Goal: Transaction & Acquisition: Purchase product/service

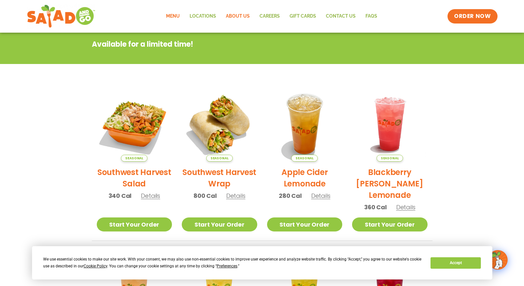
scroll to position [98, 0]
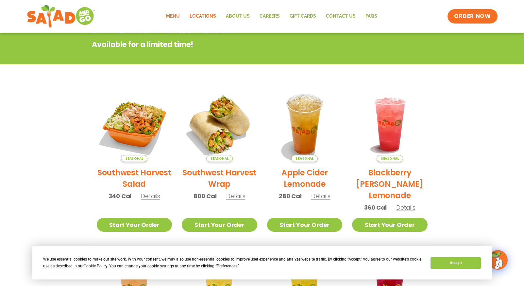
click at [208, 15] on link "Locations" at bounding box center [203, 16] width 36 height 15
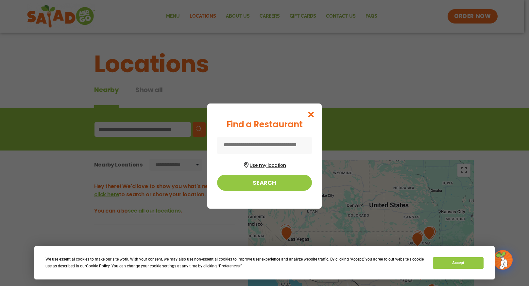
click at [269, 164] on button "Use my location" at bounding box center [264, 164] width 95 height 9
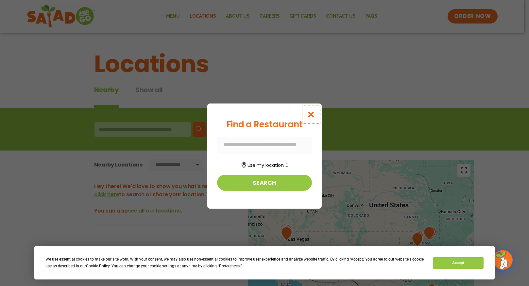
click at [310, 112] on icon "Close modal" at bounding box center [311, 114] width 8 height 7
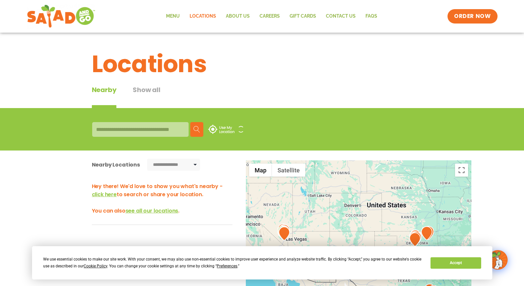
click at [111, 130] on div at bounding box center [140, 129] width 96 height 15
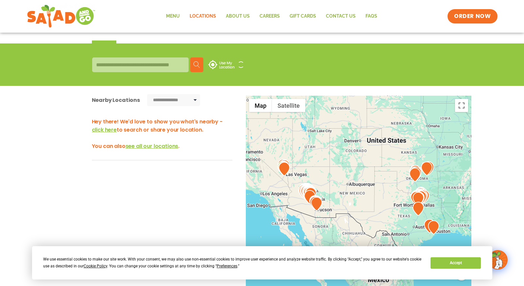
scroll to position [65, 0]
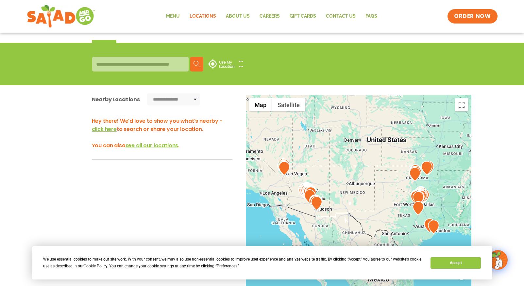
click at [174, 65] on div at bounding box center [140, 64] width 96 height 15
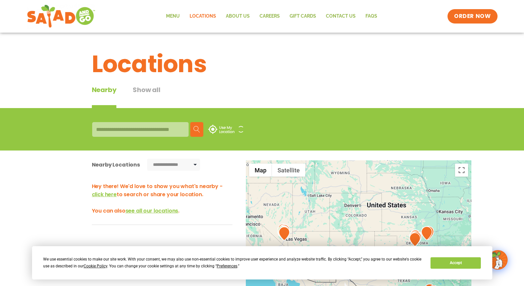
click at [159, 123] on div at bounding box center [140, 129] width 96 height 15
drag, startPoint x: 159, startPoint y: 131, endPoint x: 159, endPoint y: 128, distance: 3.7
click at [159, 130] on div at bounding box center [140, 129] width 96 height 15
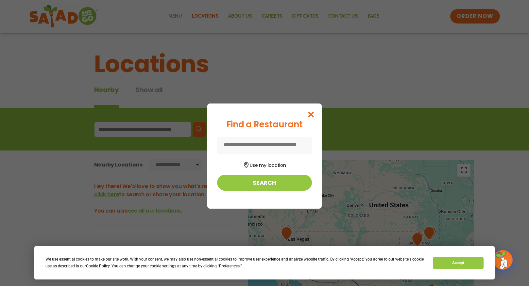
click at [242, 145] on input at bounding box center [264, 145] width 95 height 17
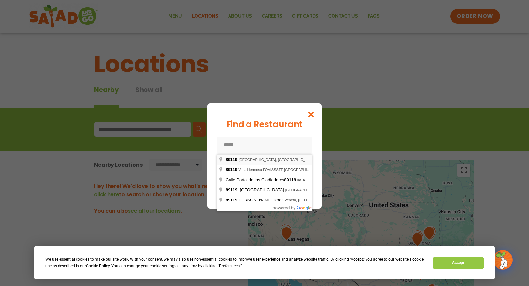
type input "**********"
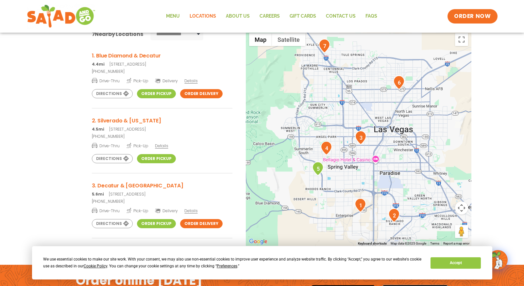
click at [142, 122] on h3 "2. Silverado & Maryland" at bounding box center [162, 121] width 141 height 8
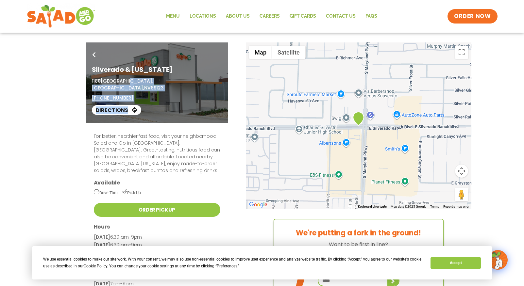
drag, startPoint x: 91, startPoint y: 79, endPoint x: 122, endPoint y: 79, distance: 31.4
click at [122, 79] on div "Go Back Silverado & Maryland 1180 East Silverado Ranch Boulevard, Las Vegas, NV…" at bounding box center [157, 83] width 142 height 81
click at [151, 85] on span "NV" at bounding box center [147, 88] width 7 height 7
drag, startPoint x: 219, startPoint y: 80, endPoint x: 92, endPoint y: 81, distance: 127.6
click at [92, 81] on p "1180 East Silverado Ranch Boulevard, Las Vegas, NV 89123" at bounding box center [157, 85] width 130 height 14
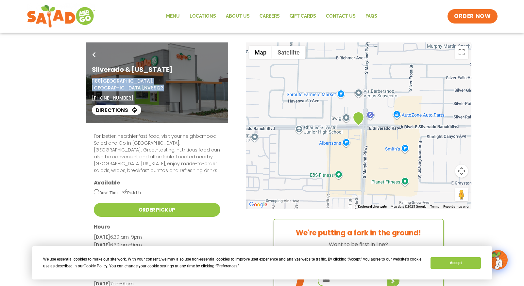
copy p "1180 East Silverado Ranch Boulevard, Las Vegas, NV 89123"
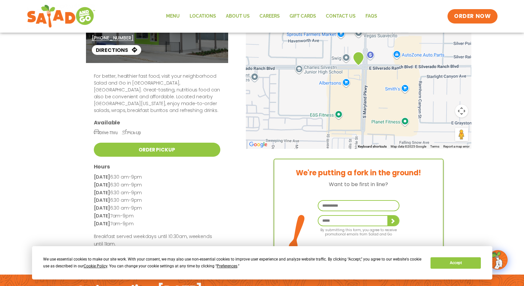
scroll to position [65, 0]
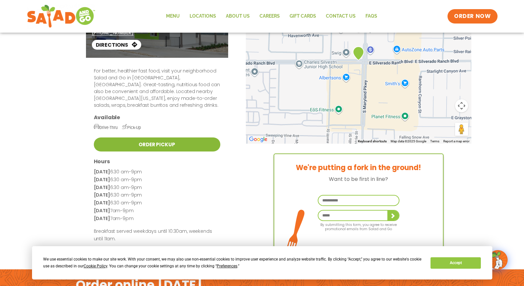
click at [167, 138] on link "Order Pickup" at bounding box center [157, 145] width 127 height 14
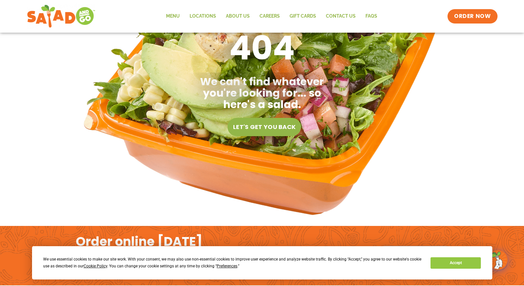
scroll to position [33, 0]
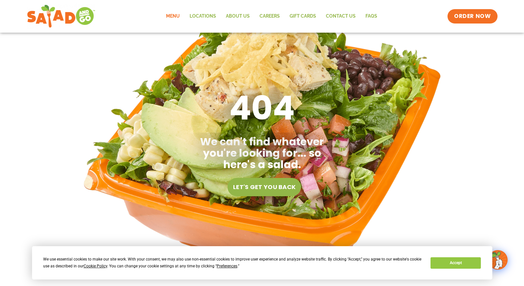
click at [178, 15] on link "Menu" at bounding box center [173, 16] width 24 height 15
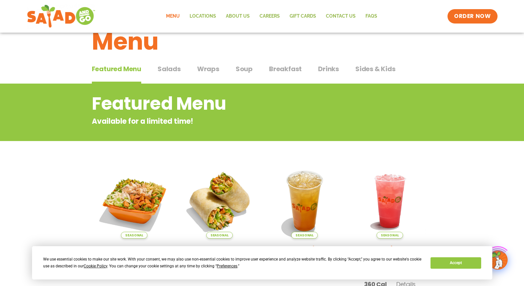
scroll to position [33, 0]
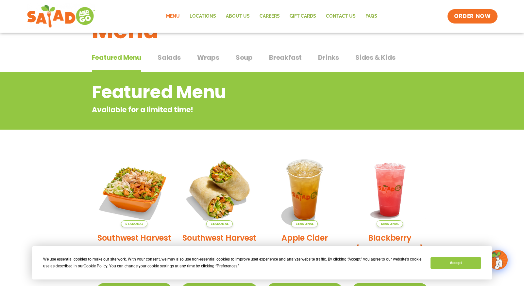
click at [171, 55] on span "Salads" at bounding box center [169, 58] width 23 height 10
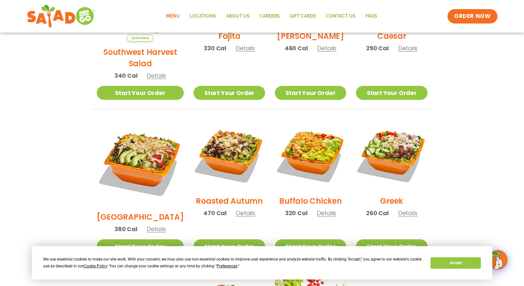
scroll to position [262, 0]
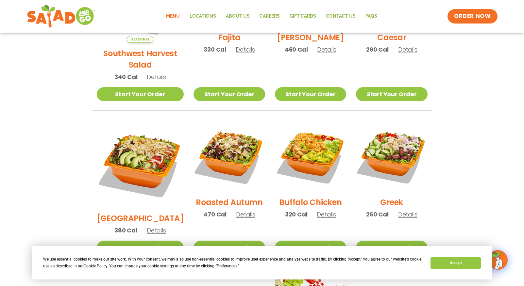
click at [412, 211] on span "Details" at bounding box center [407, 215] width 19 height 8
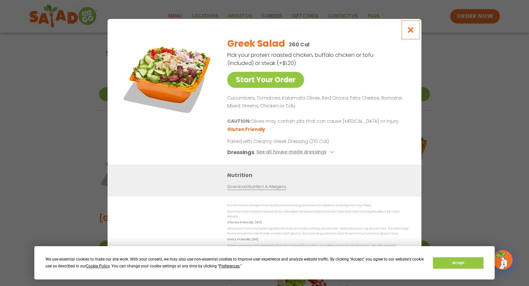
click at [411, 33] on icon "Close modal" at bounding box center [411, 29] width 8 height 7
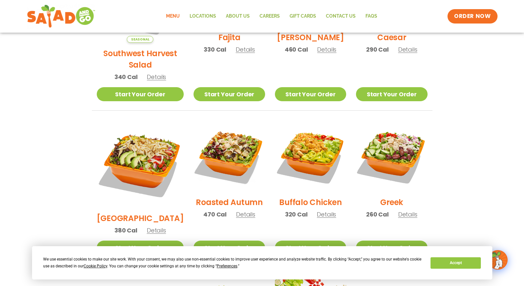
click at [324, 211] on span "Details" at bounding box center [326, 215] width 19 height 8
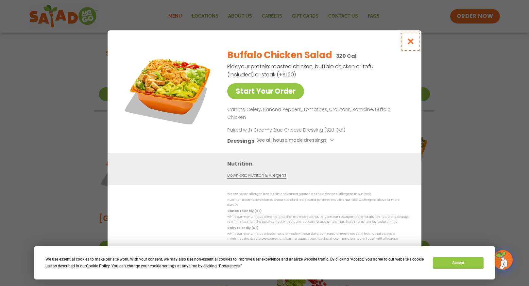
click at [413, 45] on icon "Close modal" at bounding box center [411, 41] width 8 height 7
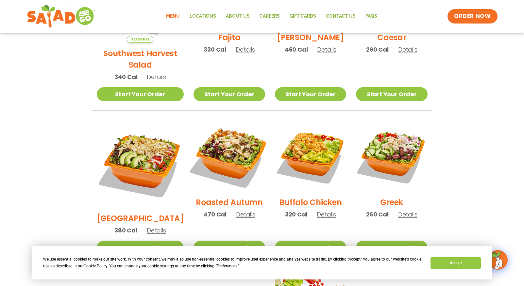
click at [231, 158] on img at bounding box center [229, 156] width 84 height 84
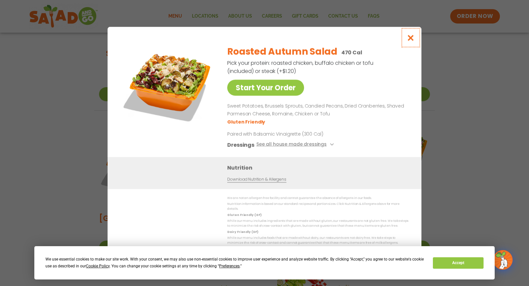
click at [411, 39] on icon "Close modal" at bounding box center [411, 37] width 8 height 7
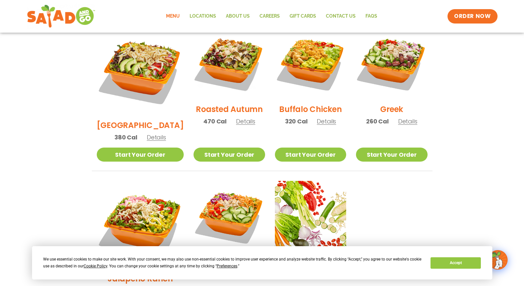
scroll to position [425, 0]
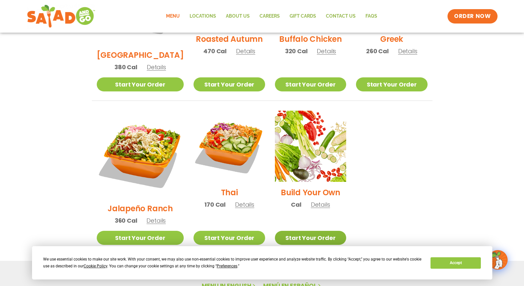
click at [313, 231] on link "Start Your Order" at bounding box center [310, 238] width 71 height 14
